Goal: Communication & Community: Answer question/provide support

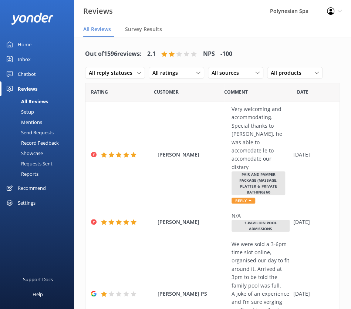
scroll to position [34, 0]
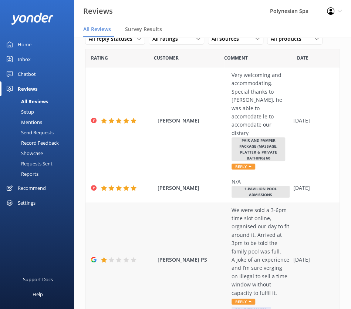
click at [258, 210] on div "We were sold a 3-6pm time slot online, organised our day to fit around it. Arri…" at bounding box center [260, 251] width 58 height 91
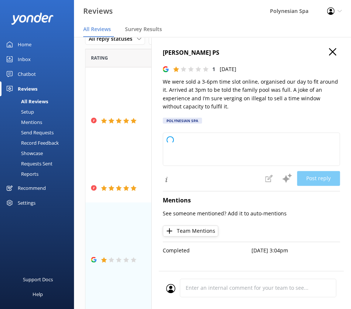
click at [235, 93] on p "We were sold a 3-6pm time slot online, organised our day to fit around it. Arri…" at bounding box center [251, 94] width 177 height 33
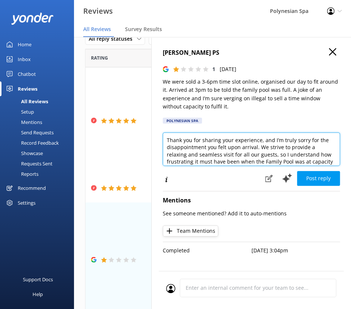
click at [200, 147] on textarea "Thank you for sharing your experience, and I’m truly sorry for the disappointme…" at bounding box center [251, 148] width 177 height 33
paste textarea "your feedback. I’m very sorry for how your visit unfolded. Our Family Pool page…"
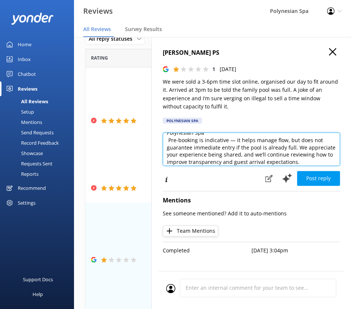
scroll to position [0, 0]
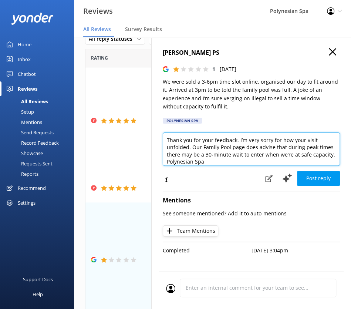
click at [221, 162] on textarea "Thank you for your feedback. I’m very sorry for how your visit unfolded. Our Fa…" at bounding box center [251, 148] width 177 height 33
click at [168, 140] on textarea "Thank you for your feedback. I’m very sorry for how your visit unfolded. Our Fa…" at bounding box center [251, 148] width 177 height 33
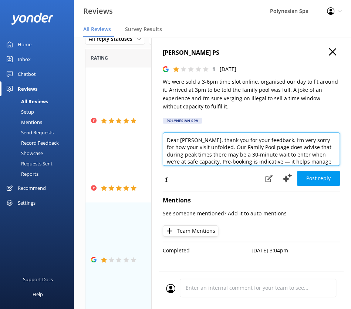
click at [273, 140] on textarea "Dear [PERSON_NAME], thank you for your feedback. I’m very sorry for how your vi…" at bounding box center [251, 148] width 177 height 33
click at [315, 142] on textarea "Dear [PERSON_NAME], thank you for your feedback. We are very sorry for how your…" at bounding box center [251, 148] width 177 height 33
click at [170, 147] on textarea "Dear [PERSON_NAME], thank you for your feedback. We are very sorry to hear for …" at bounding box center [251, 148] width 177 height 33
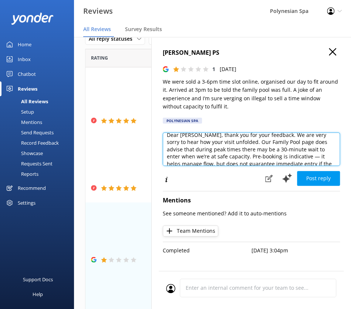
scroll to position [6, 0]
click at [246, 154] on textarea "Dear [PERSON_NAME], thank you for your feedback. We are very sorry to hear how …" at bounding box center [251, 148] width 177 height 33
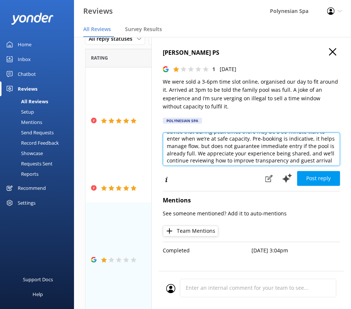
scroll to position [25, 0]
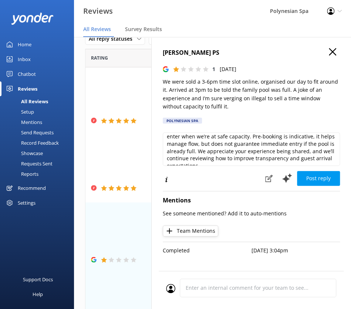
click at [74, 34] on nav "All Reviews Survey Results" at bounding box center [212, 29] width 277 height 15
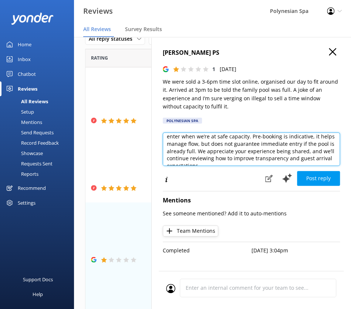
click at [197, 149] on textarea "Dear [PERSON_NAME], thank you for your feedback. We are very sorry to hear how …" at bounding box center [251, 148] width 177 height 33
paste textarea "Thank you for sharing your feedback. We are sorry your visit did not meet expec…"
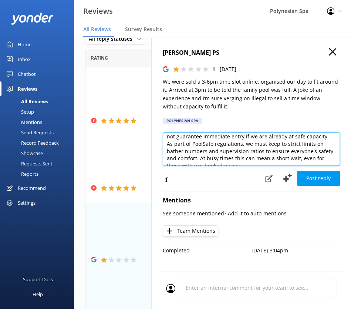
scroll to position [50, 0]
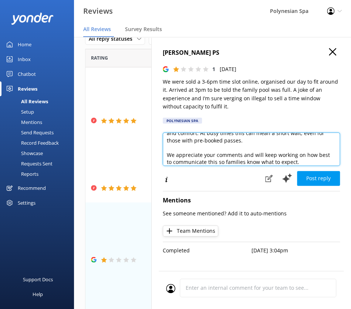
click at [224, 142] on textarea "Thank you for sharing your feedback. We are sorry your visit did not meet expec…" at bounding box center [251, 148] width 177 height 33
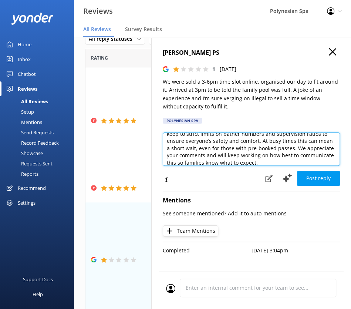
scroll to position [44, 0]
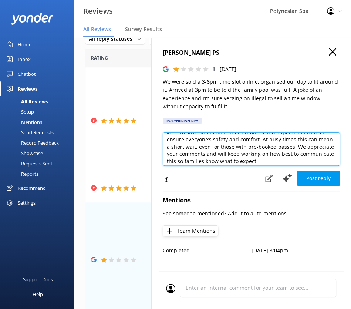
click at [217, 147] on textarea "Dear [PERSON_NAME], thank you for sharing your feedback. We are sorry your visi…" at bounding box center [251, 148] width 177 height 33
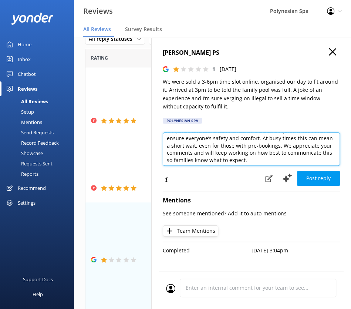
scroll to position [47, 0]
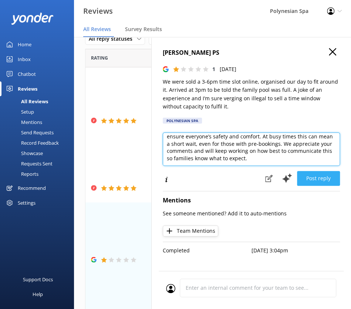
type textarea "Dear [PERSON_NAME], thank you for sharing your feedback. We are sorry your visi…"
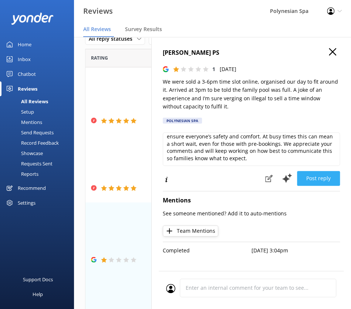
click at [309, 173] on button "Post reply" at bounding box center [318, 178] width 43 height 15
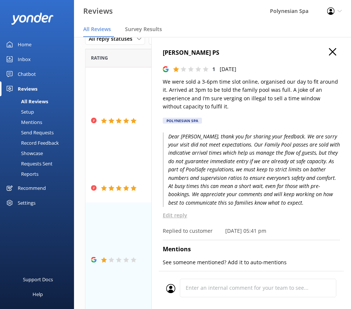
click at [331, 50] on use "button" at bounding box center [332, 51] width 7 height 7
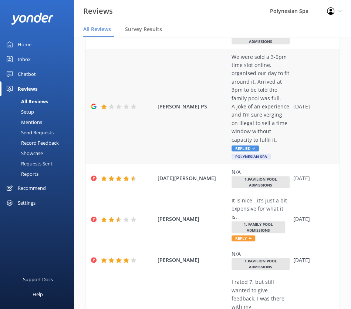
scroll to position [0, 0]
